Goal: Find specific page/section: Find specific page/section

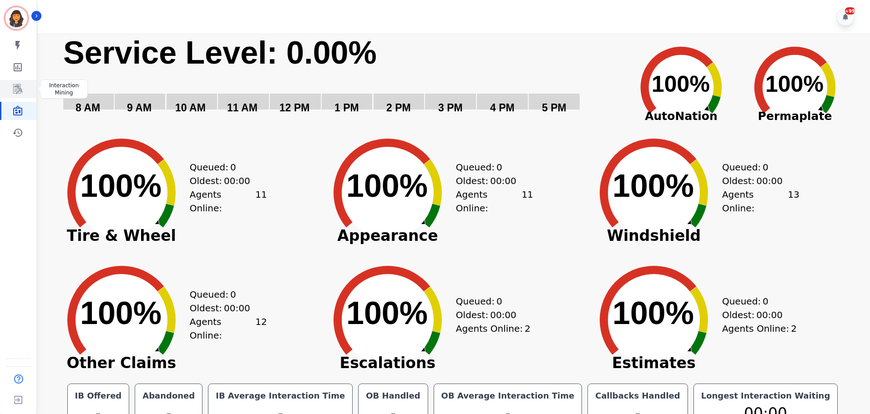
click at [26, 88] on link "Sidebar" at bounding box center [18, 89] width 35 height 18
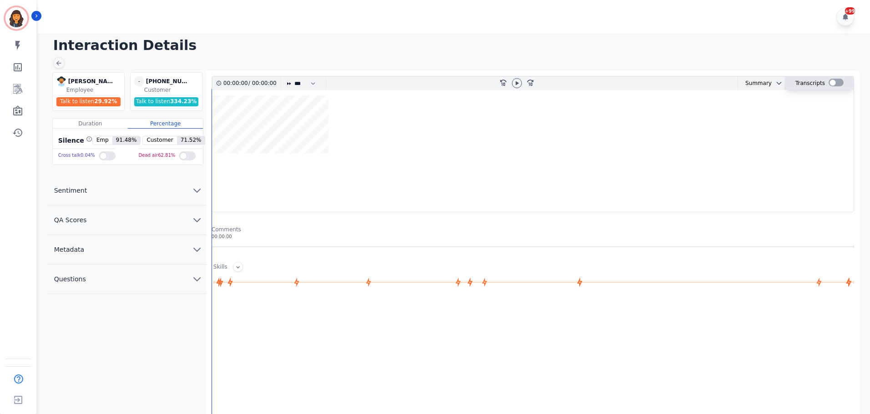
click at [838, 83] on div at bounding box center [835, 83] width 15 height 8
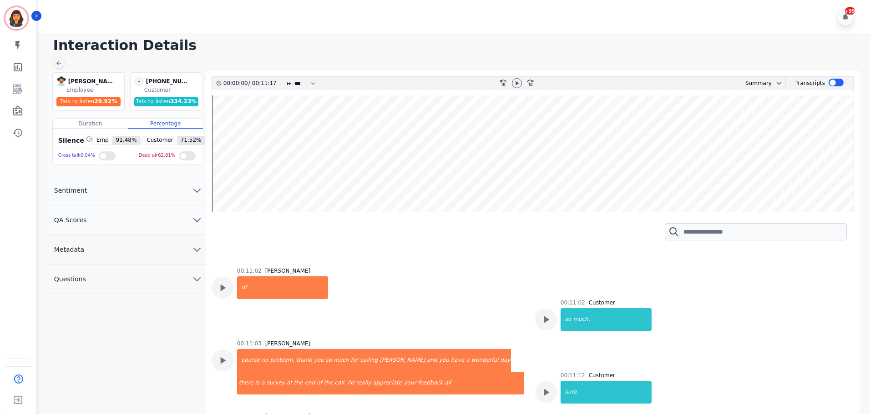
scroll to position [7, 0]
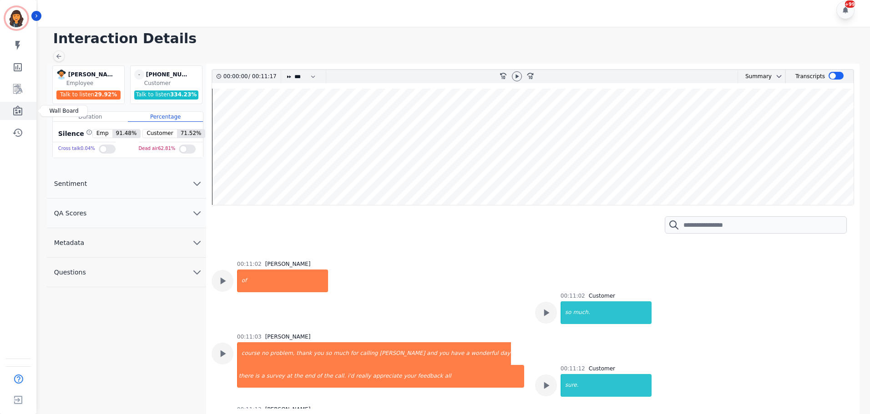
click at [17, 114] on icon "Sidebar" at bounding box center [17, 111] width 11 height 11
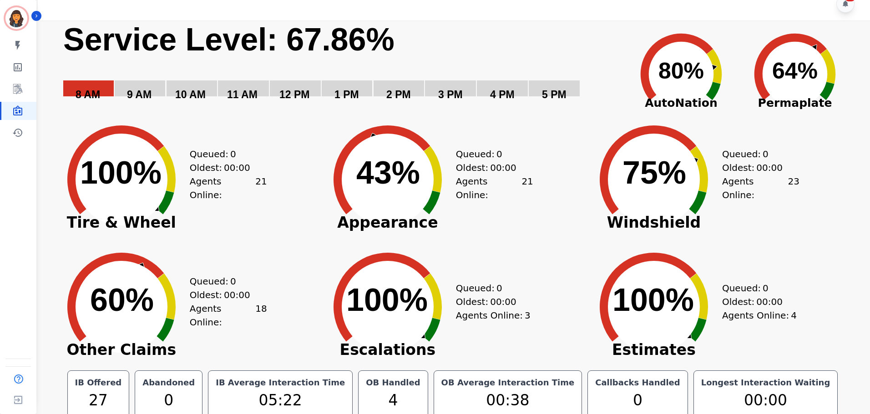
scroll to position [20, 0]
